Goal: Information Seeking & Learning: Check status

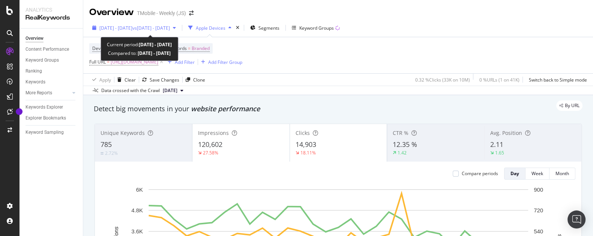
click at [170, 27] on span "vs [DATE] - [DATE]" at bounding box center [151, 28] width 38 height 6
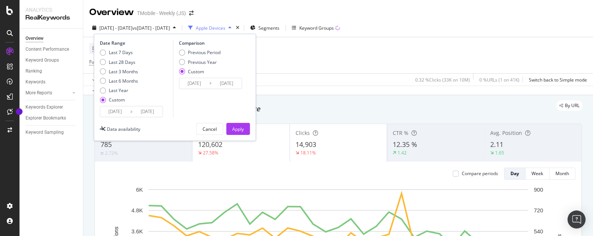
click at [153, 114] on input "[DATE]" at bounding box center [147, 111] width 30 height 11
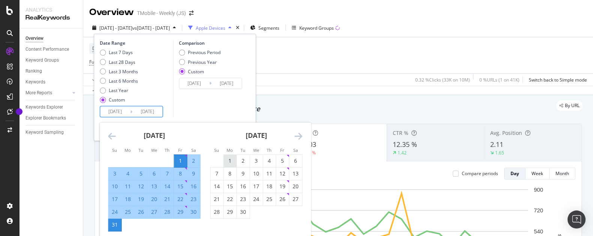
click at [228, 160] on div "1" at bounding box center [230, 161] width 13 height 8
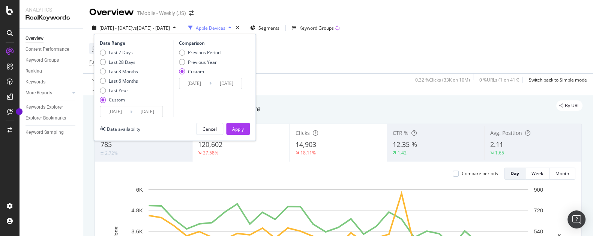
type input "[DATE]"
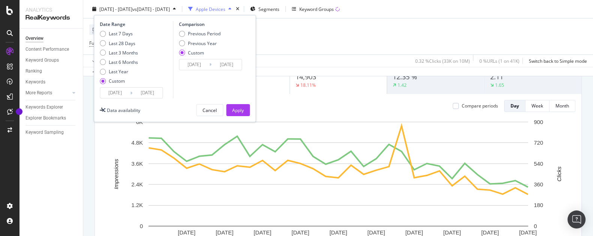
scroll to position [71, 0]
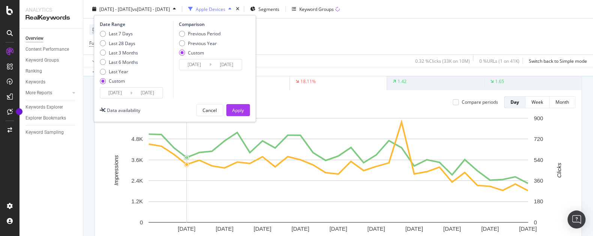
click at [147, 93] on input "[DATE]" at bounding box center [147, 92] width 30 height 11
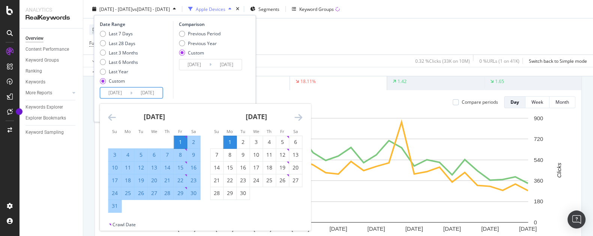
click at [119, 94] on input "[DATE]" at bounding box center [115, 92] width 30 height 11
click at [230, 141] on div "1" at bounding box center [230, 142] width 13 height 8
type input "[DATE]"
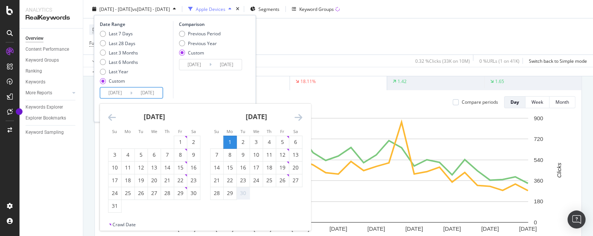
click at [243, 192] on div "30" at bounding box center [243, 193] width 13 height 8
type input "[DATE]"
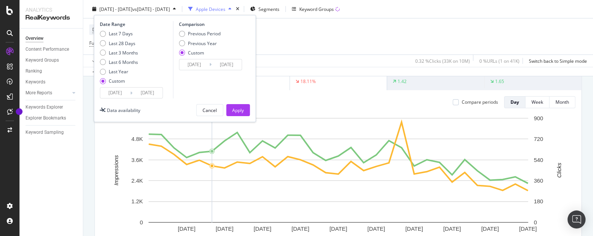
click at [198, 63] on input "[DATE]" at bounding box center [194, 64] width 30 height 11
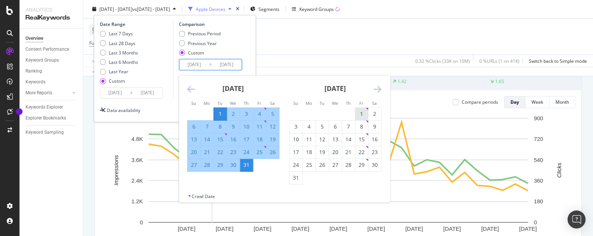
click at [359, 114] on div "1" at bounding box center [361, 114] width 13 height 8
type input "[DATE]"
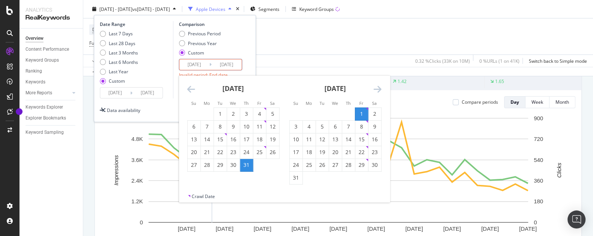
click at [297, 176] on div "31" at bounding box center [296, 178] width 13 height 8
type input "[DATE]"
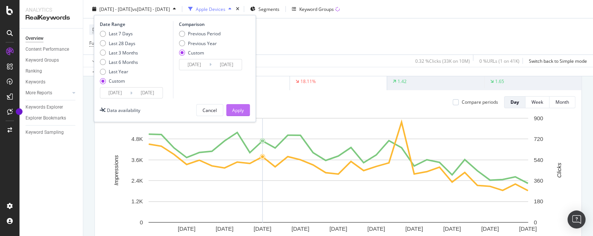
click at [235, 109] on div "Apply" at bounding box center [238, 110] width 12 height 6
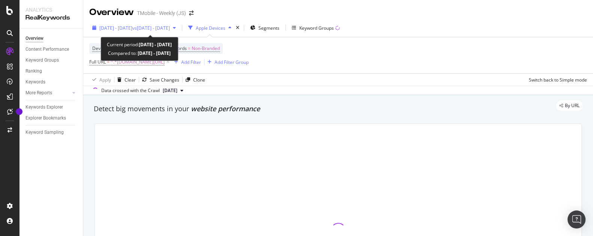
click at [120, 26] on span "[DATE] - [DATE]" at bounding box center [115, 28] width 33 height 6
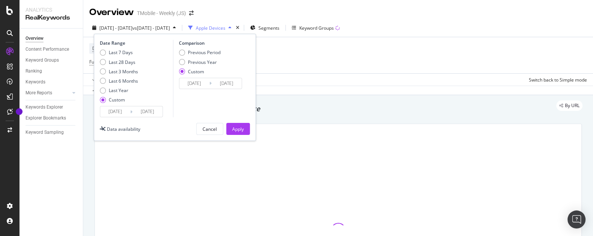
click at [122, 113] on input "[DATE]" at bounding box center [115, 111] width 30 height 11
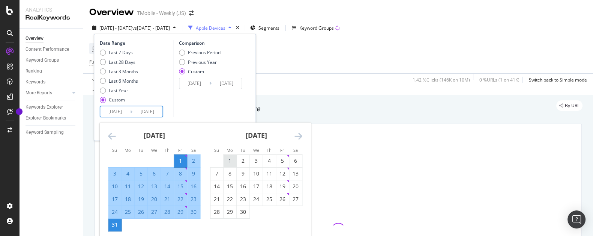
click at [231, 161] on div "1" at bounding box center [230, 161] width 13 height 8
type input "[DATE]"
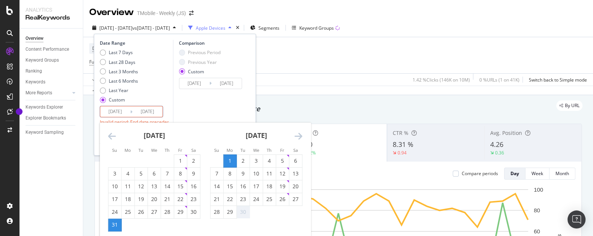
click at [243, 211] on div "30" at bounding box center [243, 212] width 13 height 8
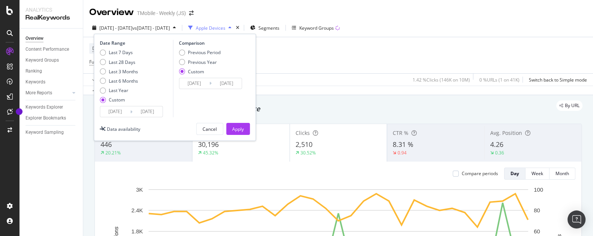
type input "[DATE]"
click at [239, 129] on div "Apply" at bounding box center [238, 129] width 12 height 6
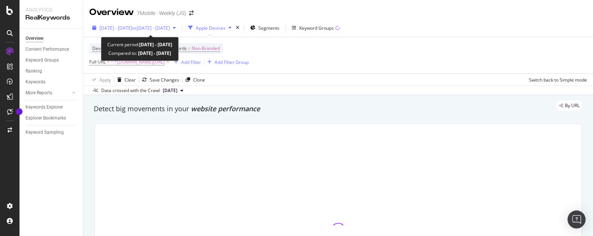
click at [170, 27] on span "vs [DATE] - [DATE]" at bounding box center [151, 28] width 38 height 6
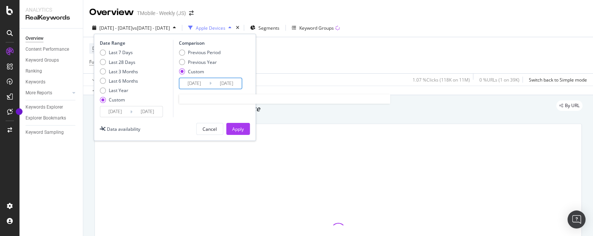
click at [196, 81] on input "[DATE]" at bounding box center [194, 83] width 30 height 11
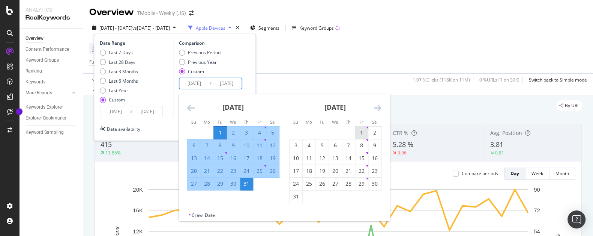
click at [364, 132] on div "1" at bounding box center [361, 133] width 13 height 8
type input "[DATE]"
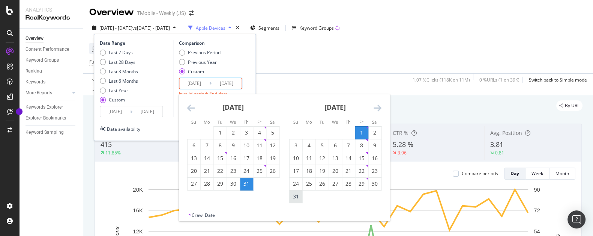
click at [293, 194] on div "31" at bounding box center [296, 196] width 13 height 8
type input "[DATE]"
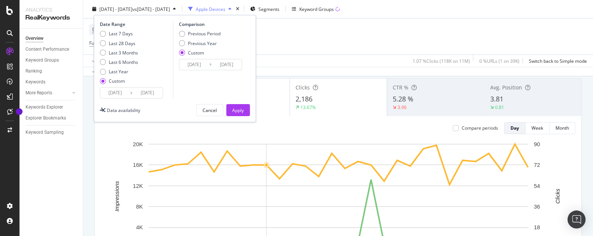
scroll to position [71, 0]
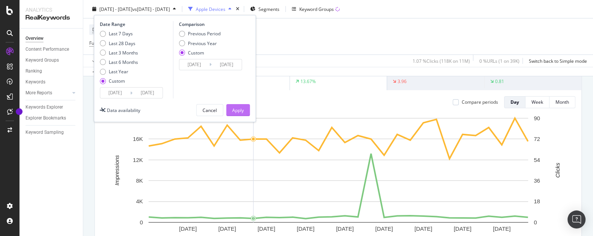
click at [233, 109] on div "Apply" at bounding box center [238, 110] width 12 height 6
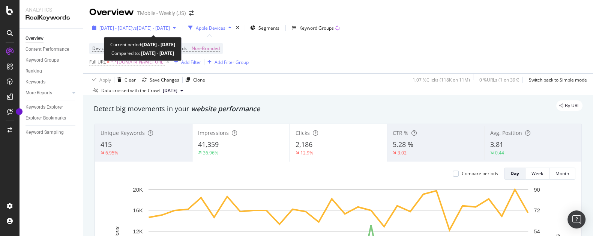
click at [132, 29] on span "[DATE] - [DATE]" at bounding box center [115, 28] width 33 height 6
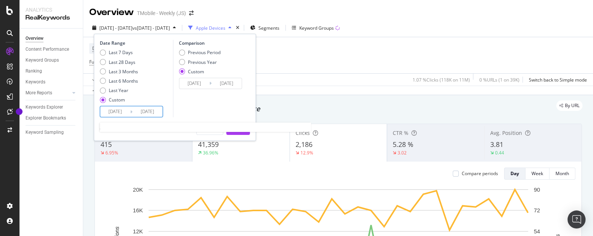
click at [147, 113] on input "[DATE]" at bounding box center [147, 111] width 30 height 11
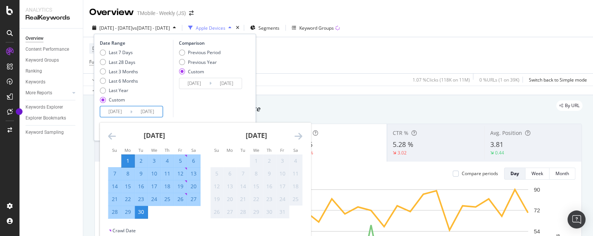
click at [216, 112] on div "Comparison Previous Period Previous Year Custom 2025/08/01 Navigate forward to …" at bounding box center [208, 78] width 71 height 77
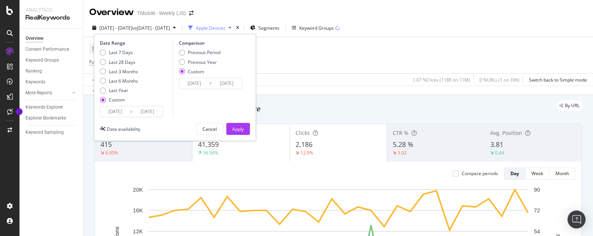
click at [235, 126] on div "Apply" at bounding box center [238, 129] width 12 height 6
